Goal: Information Seeking & Learning: Learn about a topic

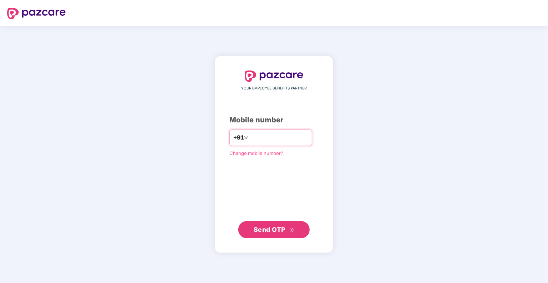
click at [268, 137] on input "number" at bounding box center [279, 137] width 59 height 11
type input "**********"
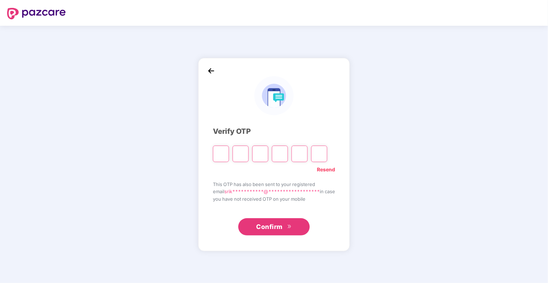
type input "*"
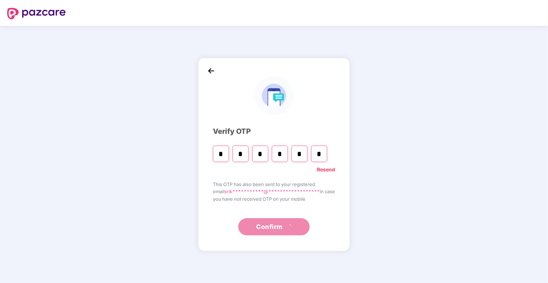
type input "*"
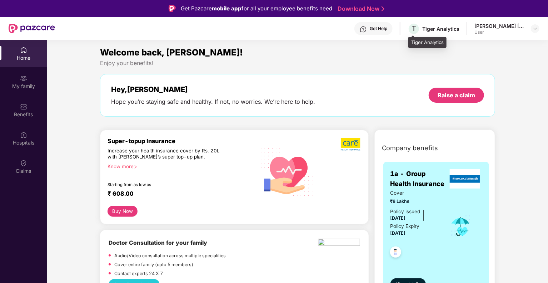
click at [435, 27] on div "Tiger Analytics" at bounding box center [441, 28] width 37 height 7
click at [538, 29] on div at bounding box center [535, 28] width 9 height 9
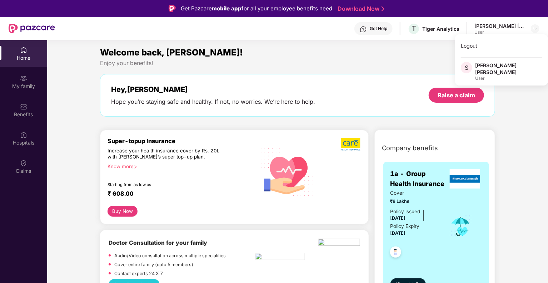
click at [485, 66] on div "[PERSON_NAME] [PERSON_NAME]" at bounding box center [509, 69] width 67 height 14
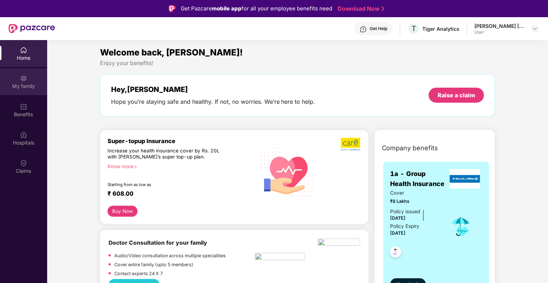
click at [28, 81] on div "My family" at bounding box center [23, 81] width 47 height 27
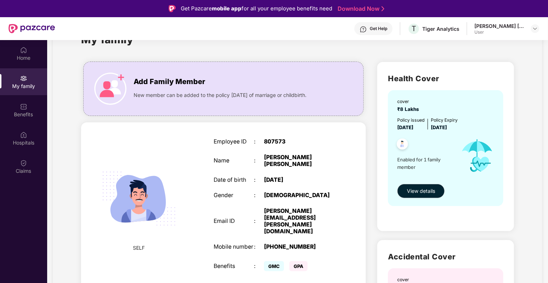
scroll to position [29, 0]
click at [417, 194] on span "View details" at bounding box center [421, 191] width 28 height 8
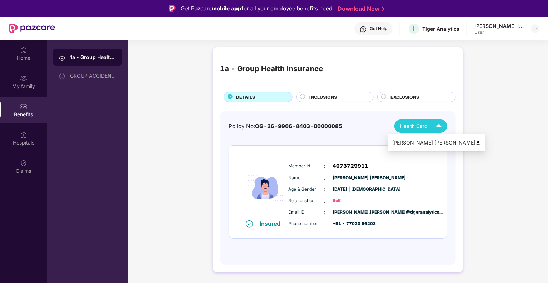
click at [419, 127] on span "Health Card" at bounding box center [413, 126] width 27 height 8
click at [476, 141] on img at bounding box center [478, 142] width 5 height 5
click at [322, 92] on div "INCLUSIONS" at bounding box center [335, 97] width 78 height 10
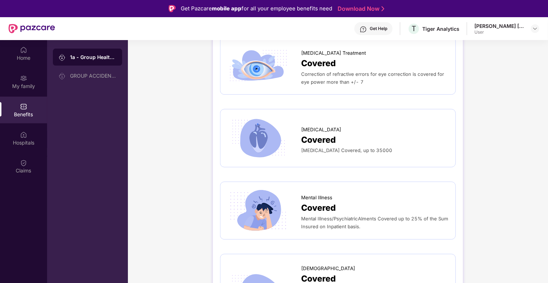
scroll to position [1964, 0]
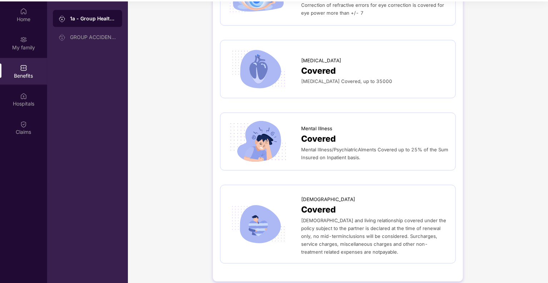
click at [331, 218] on span "[DEMOGRAPHIC_DATA] and living relationship covered under the policy subject to …" at bounding box center [373, 236] width 145 height 37
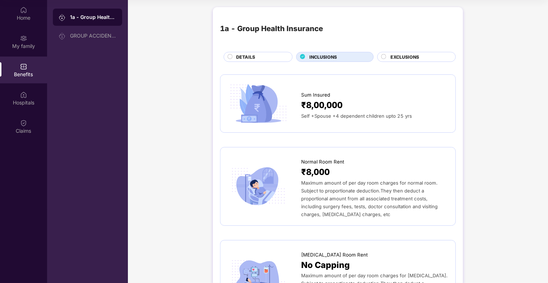
scroll to position [0, 0]
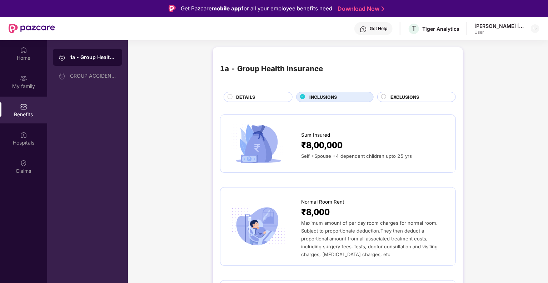
click at [399, 94] on div "1a - Group Health Insurance DETAILS INCLUSIONS EXCLUSIONS" at bounding box center [338, 78] width 236 height 48
click at [399, 94] on span "EXCLUSIONS" at bounding box center [405, 97] width 29 height 7
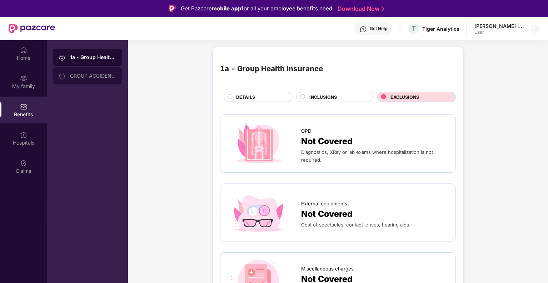
click at [92, 76] on div "GROUP ACCIDENTAL INSURANCE" at bounding box center [93, 76] width 46 height 6
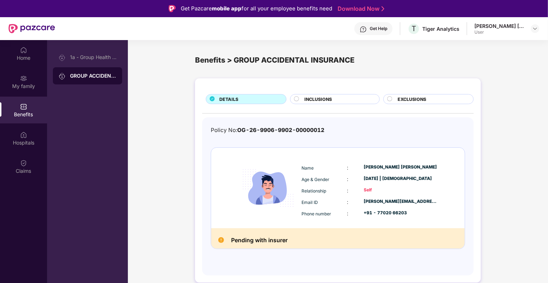
click at [222, 240] on img at bounding box center [221, 240] width 6 height 6
click at [312, 98] on span "INCLUSIONS" at bounding box center [319, 99] width 28 height 7
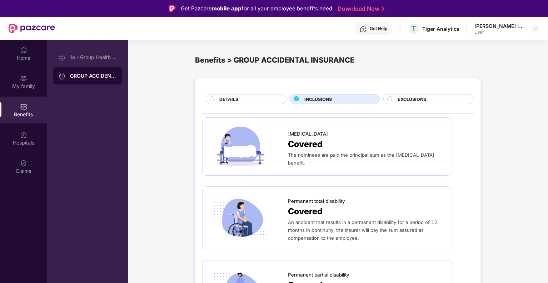
click at [420, 96] on span "EXCLUSIONS" at bounding box center [412, 99] width 29 height 7
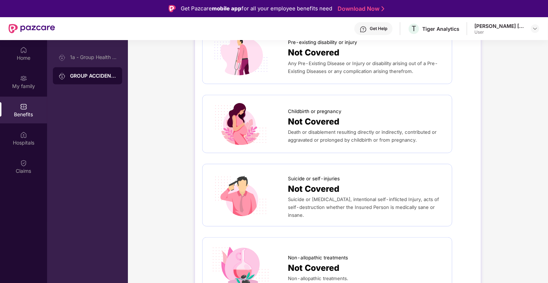
scroll to position [21, 0]
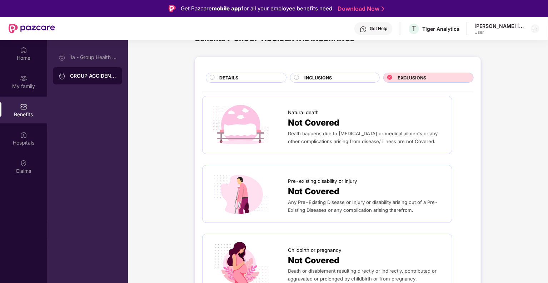
click at [250, 76] on div "DETAILS" at bounding box center [249, 78] width 67 height 8
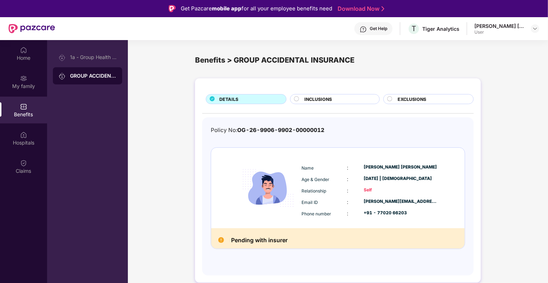
scroll to position [40, 0]
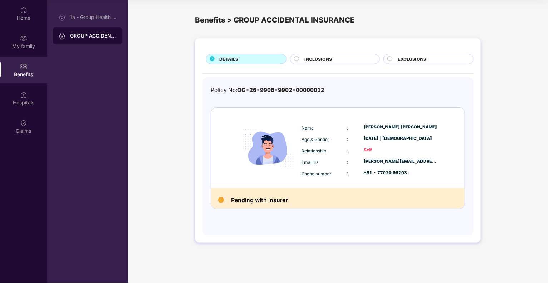
click at [26, 66] on img at bounding box center [23, 66] width 7 height 7
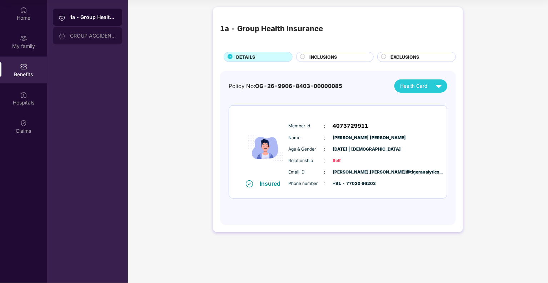
click at [98, 36] on div "GROUP ACCIDENTAL INSURANCE" at bounding box center [93, 36] width 46 height 6
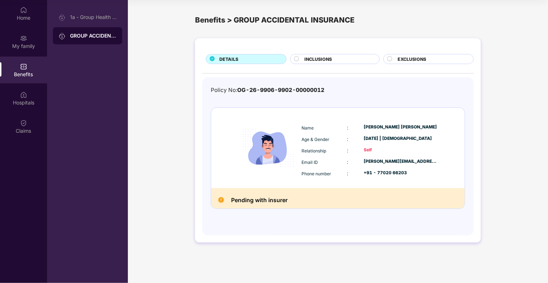
click at [318, 59] on span "INCLUSIONS" at bounding box center [319, 59] width 28 height 7
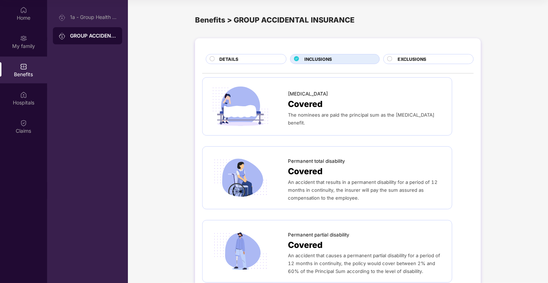
click at [400, 61] on span "EXCLUSIONS" at bounding box center [412, 59] width 29 height 7
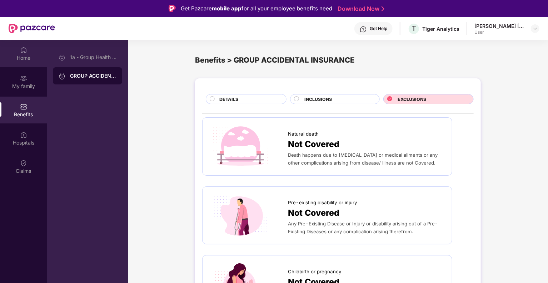
click at [16, 54] on div "Home" at bounding box center [23, 57] width 47 height 7
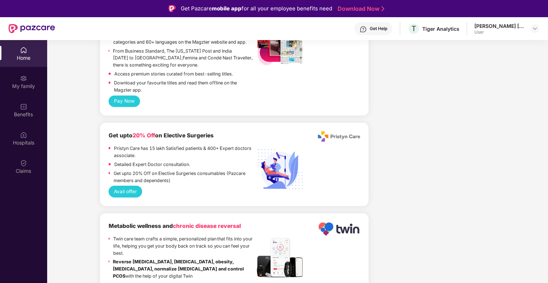
scroll to position [1425, 0]
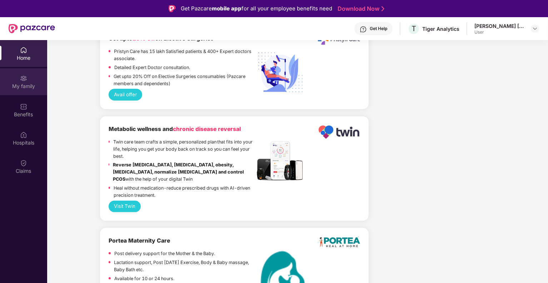
click at [16, 92] on div "My family" at bounding box center [23, 81] width 47 height 27
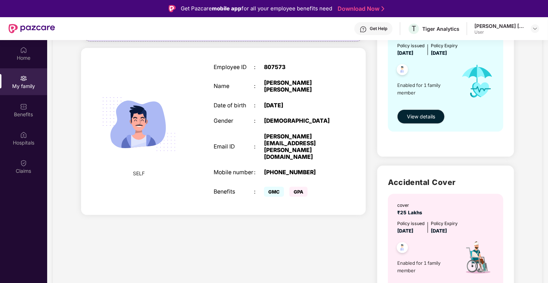
scroll to position [143, 0]
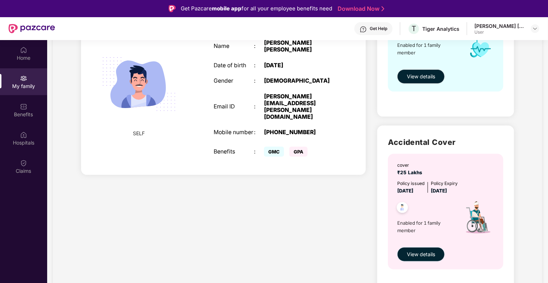
click at [418, 250] on span "View details" at bounding box center [421, 254] width 28 height 8
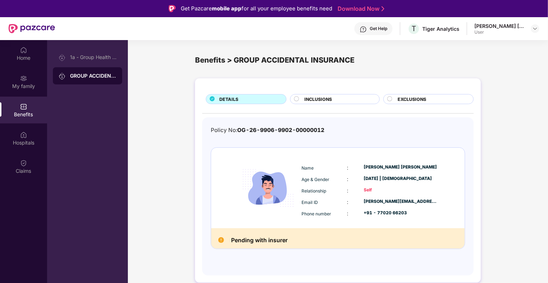
scroll to position [40, 0]
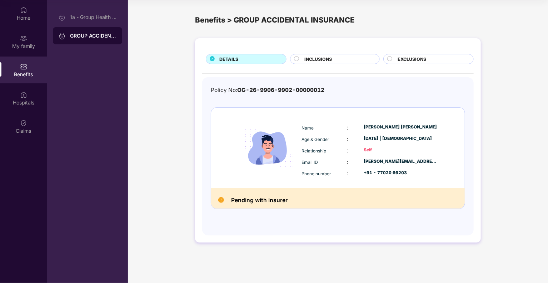
click at [250, 201] on h2 "Pending with insurer" at bounding box center [259, 200] width 56 height 10
click at [221, 202] on img at bounding box center [221, 200] width 6 height 6
click at [330, 60] on span "INCLUSIONS" at bounding box center [319, 59] width 28 height 7
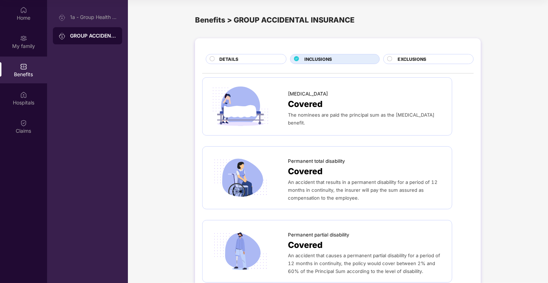
click at [425, 58] on span "EXCLUSIONS" at bounding box center [412, 59] width 29 height 7
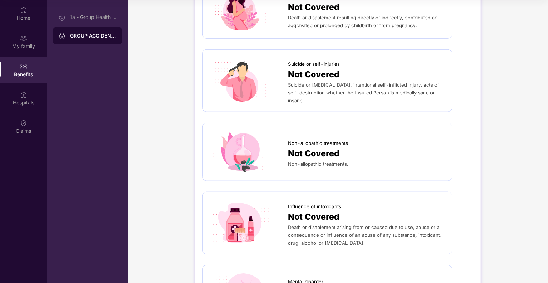
scroll to position [376, 0]
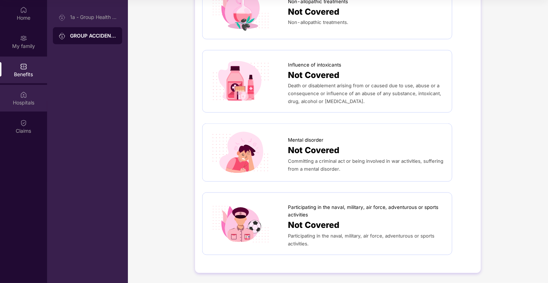
click at [19, 104] on div "Hospitals" at bounding box center [23, 102] width 47 height 7
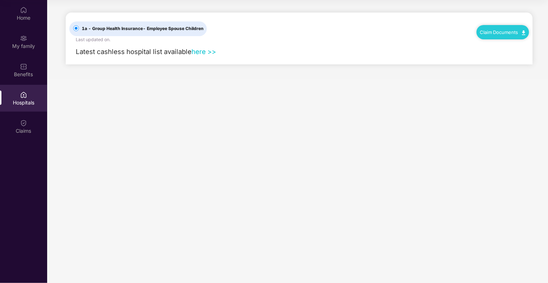
click at [205, 53] on link "here >>" at bounding box center [204, 52] width 25 height 8
click at [205, 49] on link "here >>" at bounding box center [204, 52] width 25 height 8
click at [484, 31] on link "Claim Documents" at bounding box center [503, 32] width 45 height 6
click at [501, 45] on link "Claim Form" at bounding box center [506, 44] width 46 height 15
click at [521, 33] on link "Claim Documents" at bounding box center [503, 32] width 45 height 6
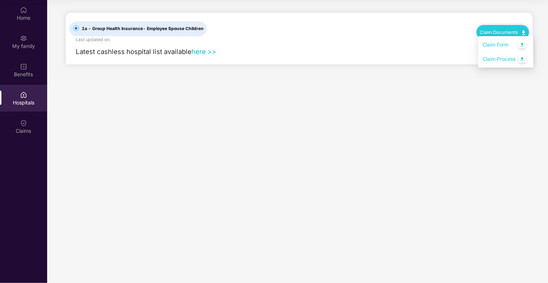
click at [520, 56] on link "Claim Process" at bounding box center [506, 58] width 46 height 15
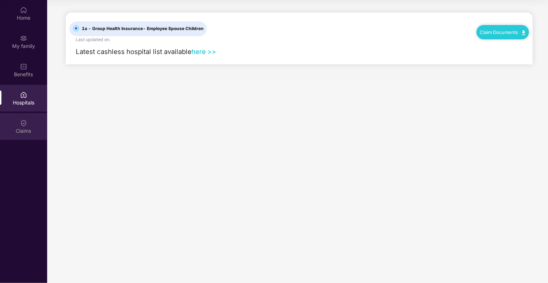
click at [16, 121] on div "Claims" at bounding box center [23, 126] width 47 height 27
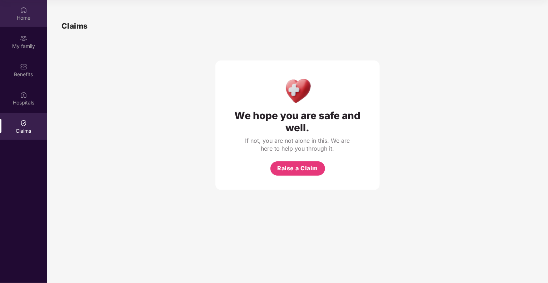
click at [17, 10] on div "Home" at bounding box center [23, 13] width 47 height 27
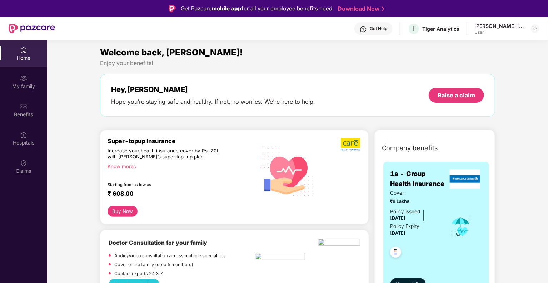
click at [486, 28] on div "[PERSON_NAME] [PERSON_NAME]" at bounding box center [500, 26] width 50 height 7
click at [530, 26] on div "[PERSON_NAME] [PERSON_NAME] User" at bounding box center [507, 29] width 65 height 13
click at [534, 26] on img at bounding box center [536, 29] width 6 height 6
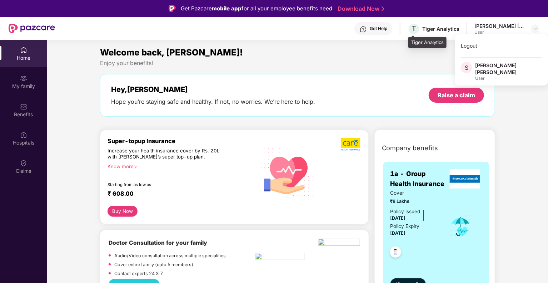
click at [441, 29] on div "Tiger Analytics" at bounding box center [441, 28] width 37 height 7
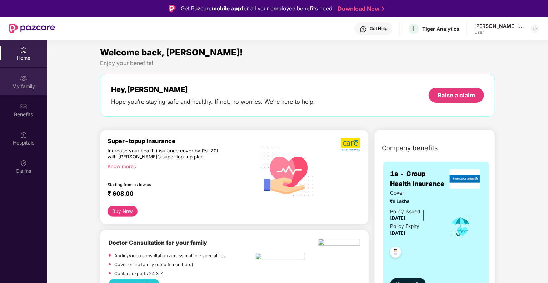
click at [26, 87] on div "My family" at bounding box center [23, 86] width 47 height 7
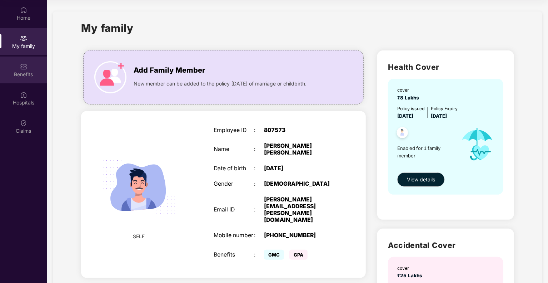
click at [33, 65] on div "Benefits" at bounding box center [23, 69] width 47 height 27
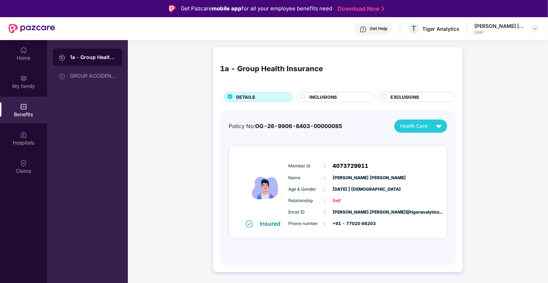
click at [368, 25] on div "Get Help" at bounding box center [374, 28] width 38 height 13
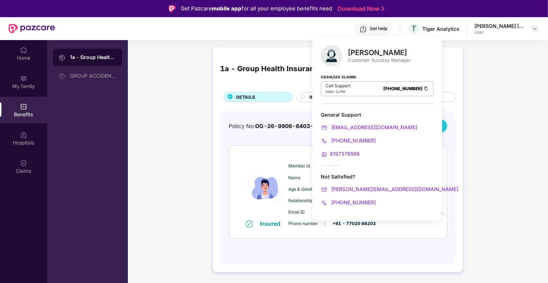
click at [156, 130] on div "1a - Group Health Insurance DETAILS INCLUSIONS EXCLUSIONS Policy No: OG-26-9906…" at bounding box center [338, 163] width 420 height 239
